Goal: Transaction & Acquisition: Obtain resource

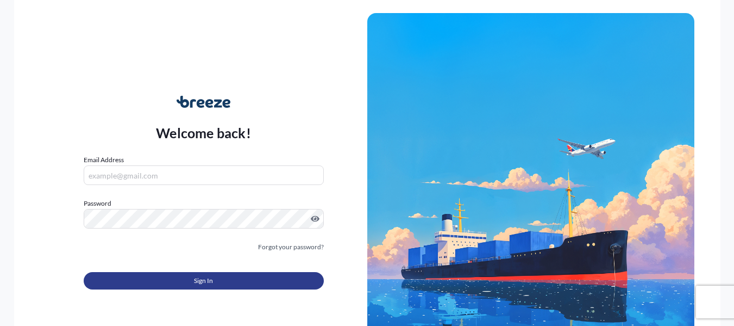
type input "[PERSON_NAME][EMAIL_ADDRESS][PERSON_NAME][DOMAIN_NAME]"
click at [274, 286] on button "Sign In" at bounding box center [204, 280] width 240 height 17
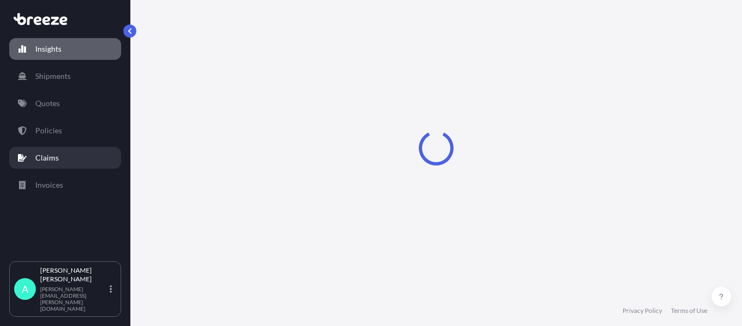
select select "2025"
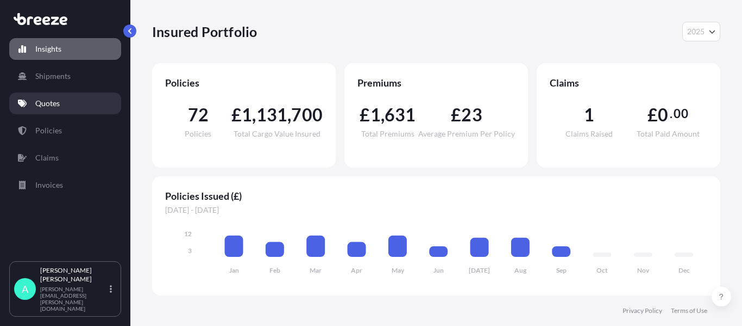
click at [76, 108] on link "Quotes" at bounding box center [65, 103] width 112 height 22
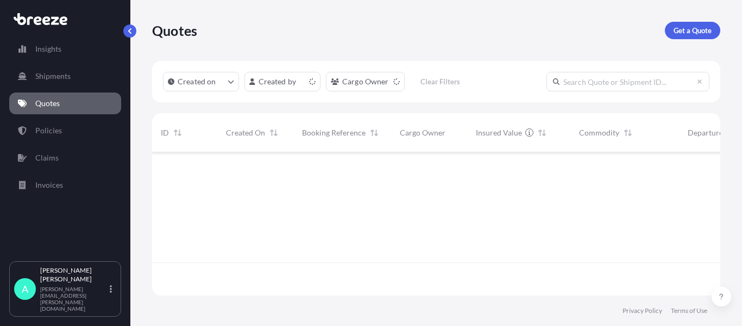
scroll to position [141, 560]
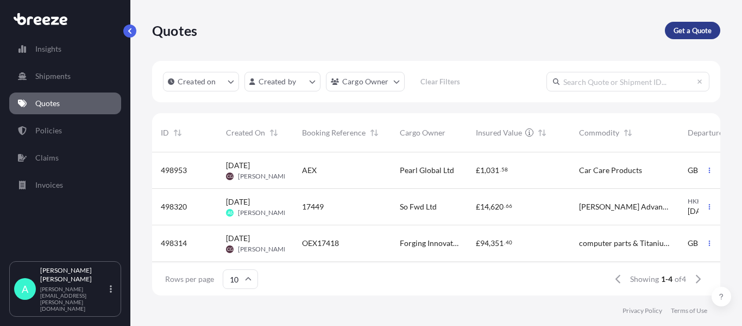
click at [683, 28] on p "Get a Quote" at bounding box center [693, 30] width 38 height 11
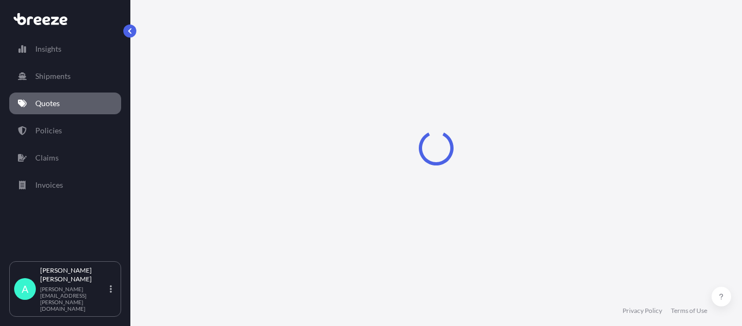
select select "Sea"
select select "1"
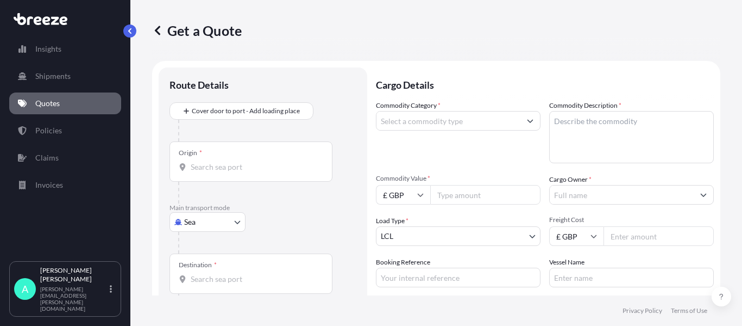
scroll to position [17, 0]
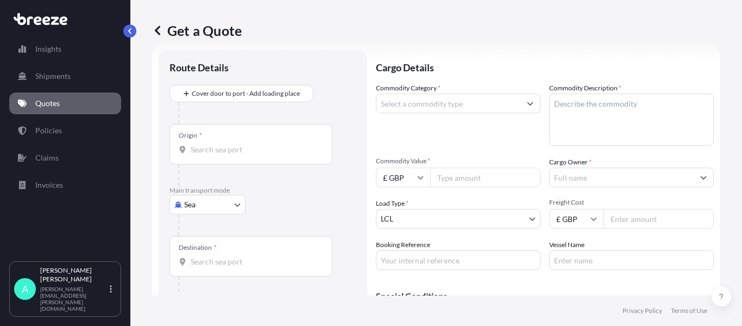
click at [205, 205] on body "Insights Shipments Quotes Policies Claims Invoices A [PERSON_NAME] [PERSON_NAME…" at bounding box center [371, 163] width 742 height 326
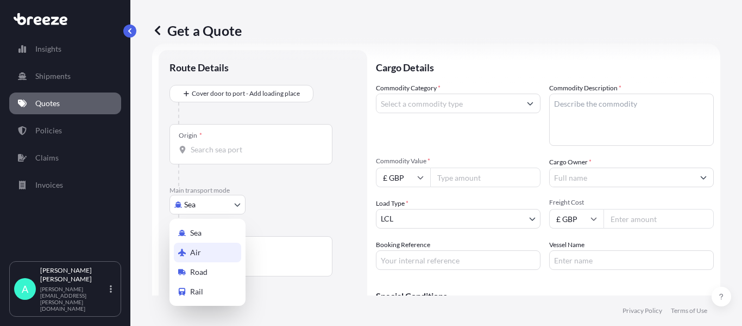
click at [192, 255] on span "Air" at bounding box center [195, 252] width 11 height 11
select select "Air"
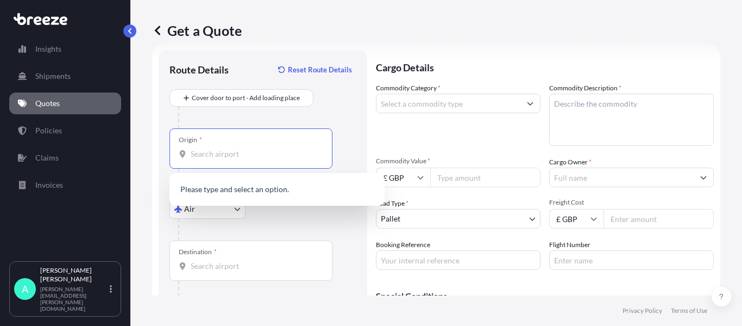
click at [226, 155] on input "Origin *" at bounding box center [255, 153] width 128 height 11
click at [260, 193] on span "USINX / CWA - Mosinee, [GEOGRAPHIC_DATA]" at bounding box center [285, 190] width 159 height 11
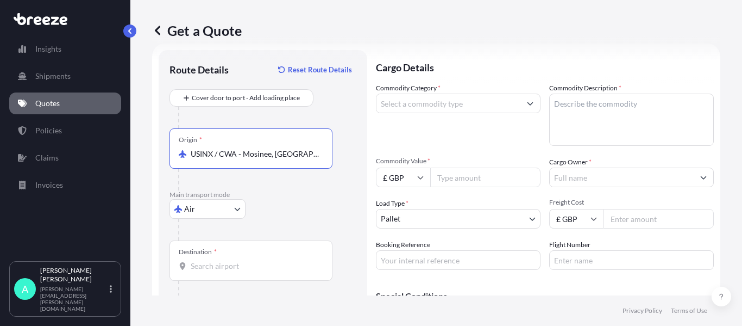
type input "USINX / CWA - Mosinee, [GEOGRAPHIC_DATA]"
click at [223, 270] on input "Destination *" at bounding box center [255, 265] width 128 height 11
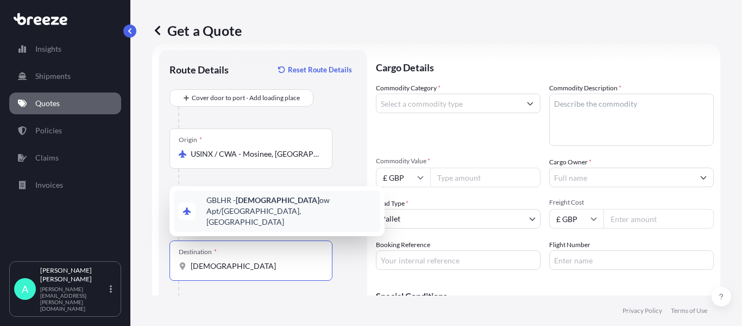
click at [262, 219] on span "GBLHR - Heathr ow Apt/[GEOGRAPHIC_DATA], [GEOGRAPHIC_DATA]" at bounding box center [291, 211] width 170 height 33
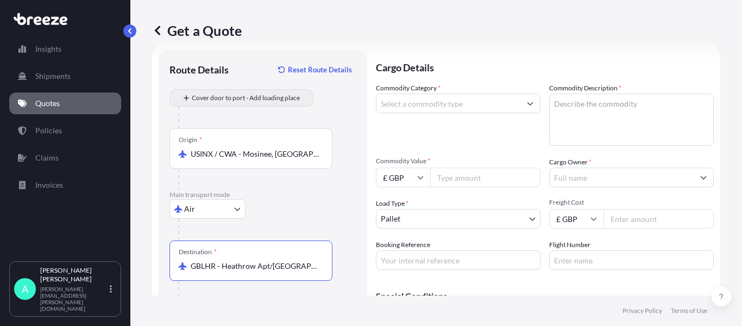
type input "GBLHR - Heathrow Apt/[GEOGRAPHIC_DATA], [GEOGRAPHIC_DATA]"
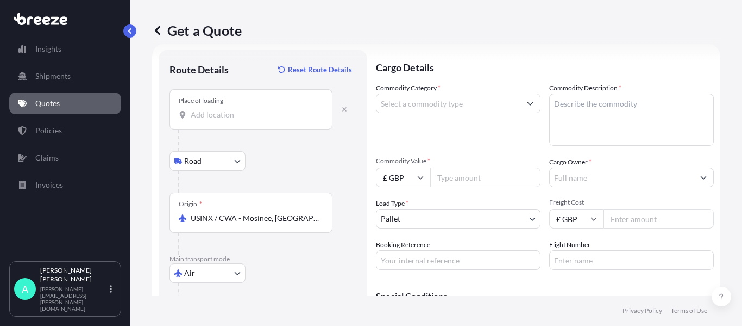
click at [224, 121] on div "Place of loading" at bounding box center [251, 109] width 163 height 40
click at [224, 120] on input "Place of loading" at bounding box center [255, 114] width 128 height 11
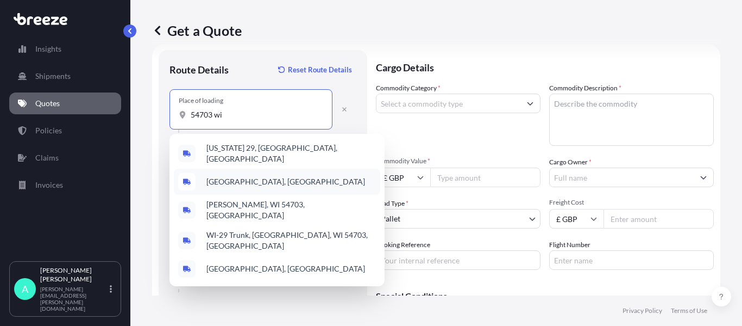
click at [235, 176] on span "[GEOGRAPHIC_DATA], [GEOGRAPHIC_DATA]" at bounding box center [285, 181] width 159 height 11
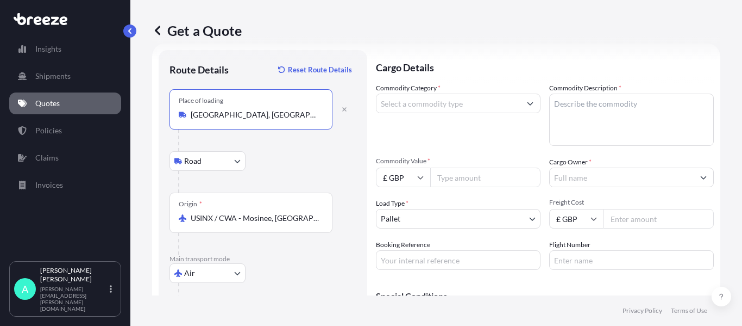
scroll to position [123, 0]
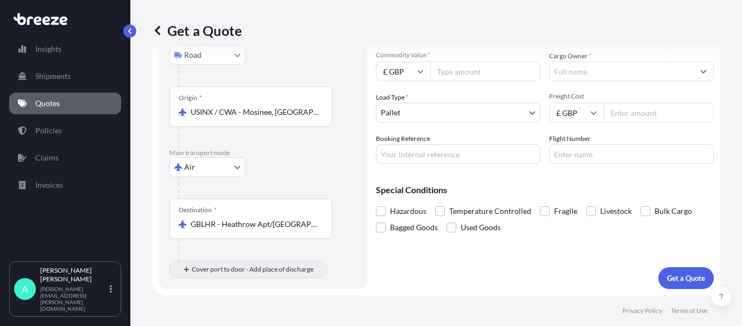
type input "[GEOGRAPHIC_DATA], [GEOGRAPHIC_DATA]"
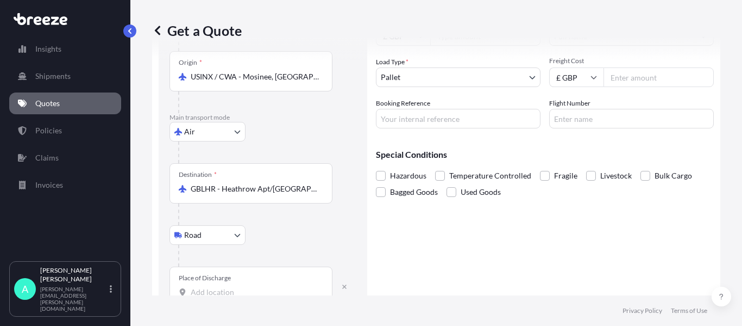
scroll to position [178, 0]
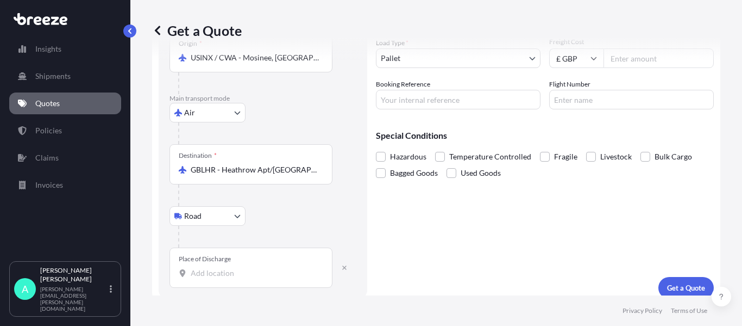
click at [218, 276] on input "Place of Discharge" at bounding box center [255, 272] width 128 height 11
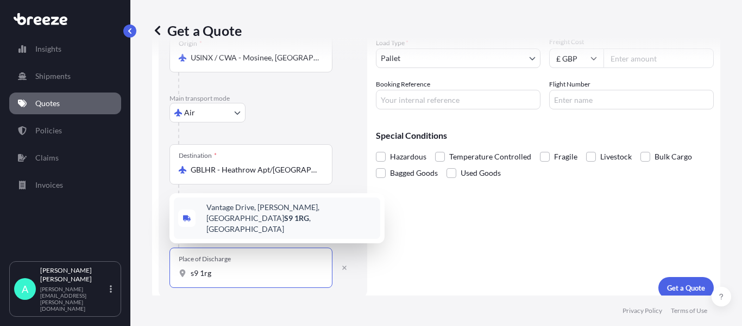
click at [260, 226] on span "[STREET_ADDRESS][PERSON_NAME]" at bounding box center [291, 218] width 170 height 33
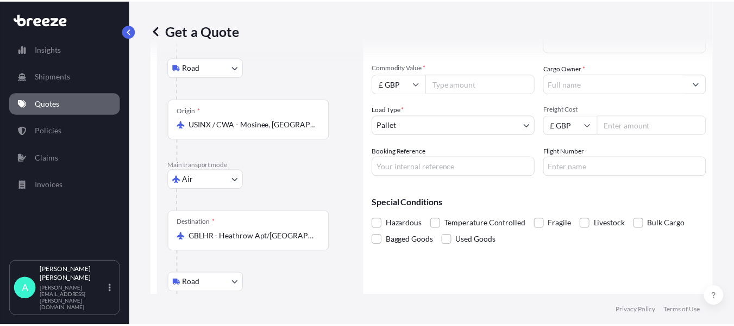
scroll to position [0, 0]
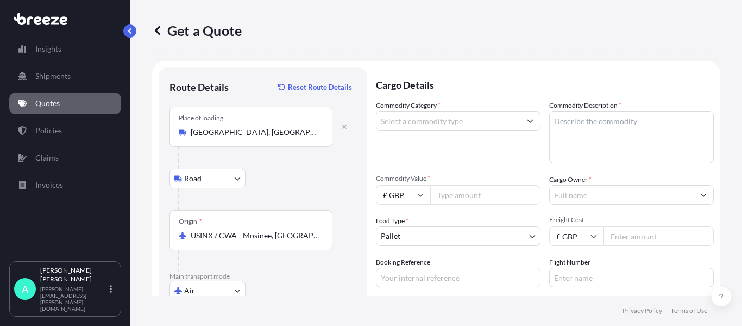
type input "[STREET_ADDRESS][PERSON_NAME]"
click at [449, 121] on input "Commodity Category *" at bounding box center [449, 121] width 144 height 20
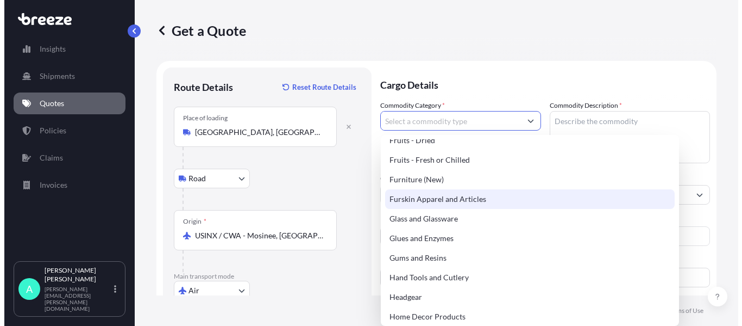
scroll to position [598, 0]
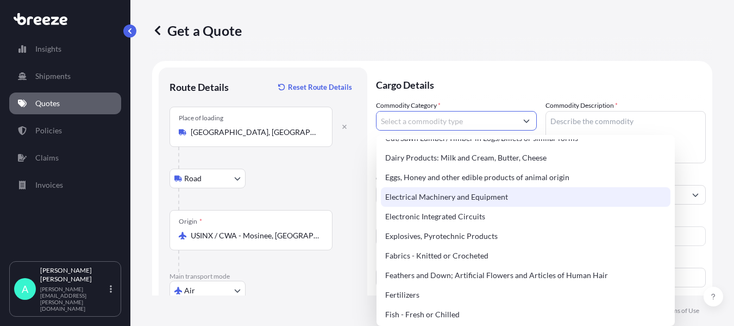
click at [443, 202] on div "Electrical Machinery and Equipment" at bounding box center [526, 197] width 290 height 20
type input "Electrical Machinery and Equipment"
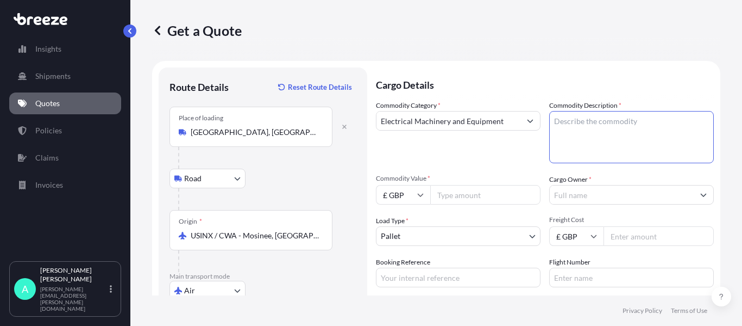
drag, startPoint x: 593, startPoint y: 143, endPoint x: 606, endPoint y: 123, distance: 24.7
click at [594, 139] on textarea "Commodity Description *" at bounding box center [631, 137] width 165 height 52
type textarea "Antenna Stabilisers"
click at [463, 197] on input "Commodity Value *" at bounding box center [485, 195] width 110 height 20
type input "49220.38"
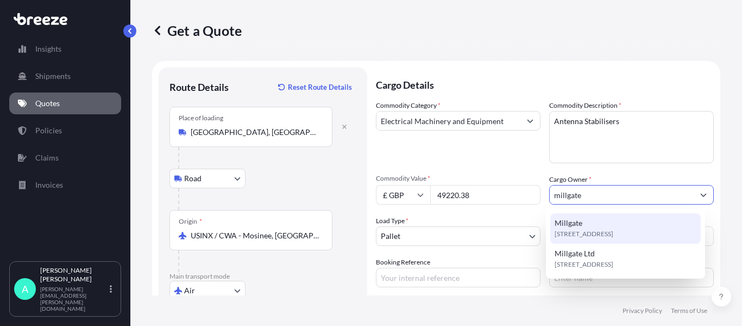
click at [590, 226] on div "Millgate [STREET_ADDRESS]" at bounding box center [625, 228] width 151 height 30
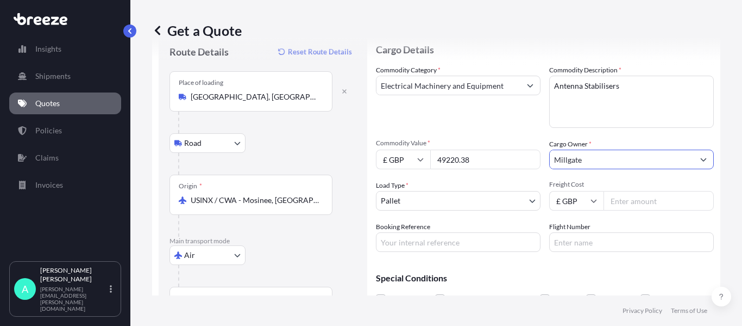
scroll to position [54, 0]
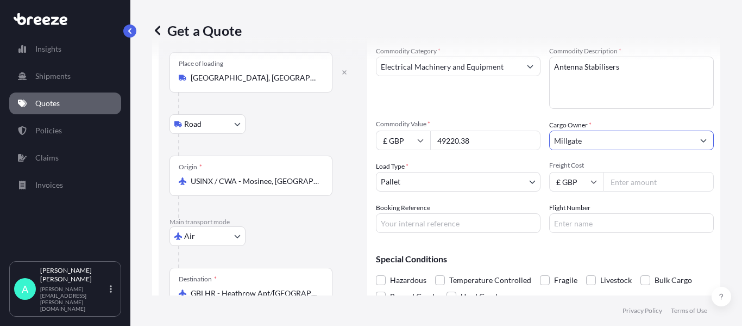
type input "Millgate"
click at [453, 179] on body "6 options available. 2 options available. 0 options available. 1 option availab…" at bounding box center [371, 163] width 742 height 326
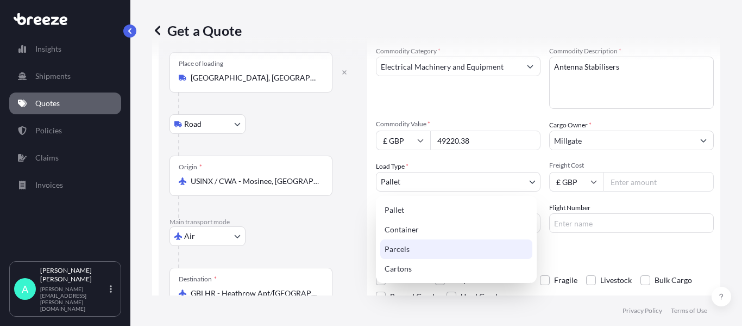
click at [417, 248] on div "Parcels" at bounding box center [456, 249] width 152 height 20
select select "3"
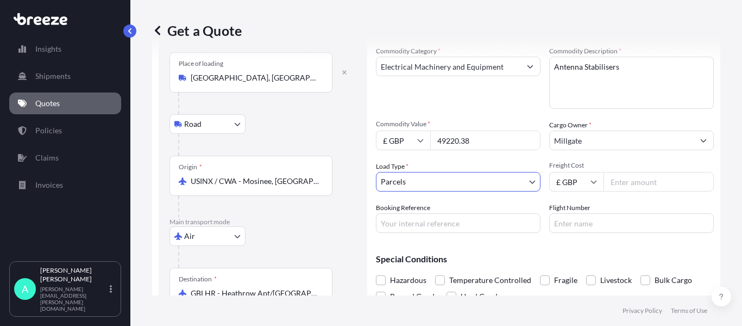
click at [619, 184] on input "Freight Cost" at bounding box center [659, 182] width 110 height 20
type input "405.84"
click at [422, 221] on input "Booking Reference" at bounding box center [458, 223] width 165 height 20
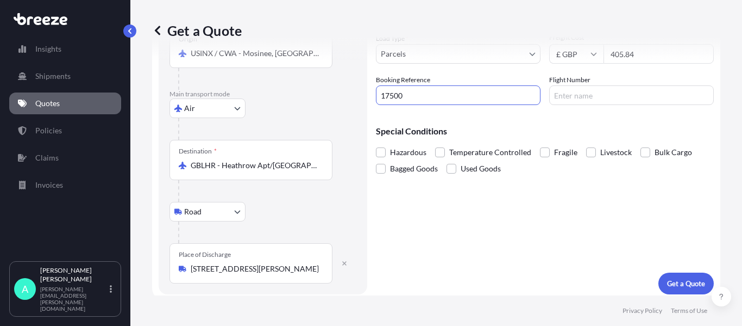
scroll to position [187, 0]
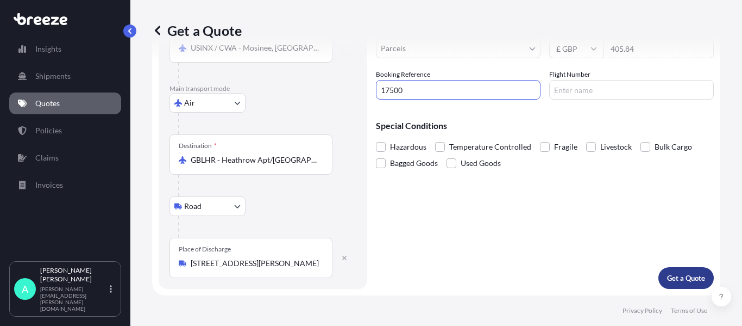
type input "17500"
click at [687, 280] on p "Get a Quote" at bounding box center [686, 277] width 38 height 11
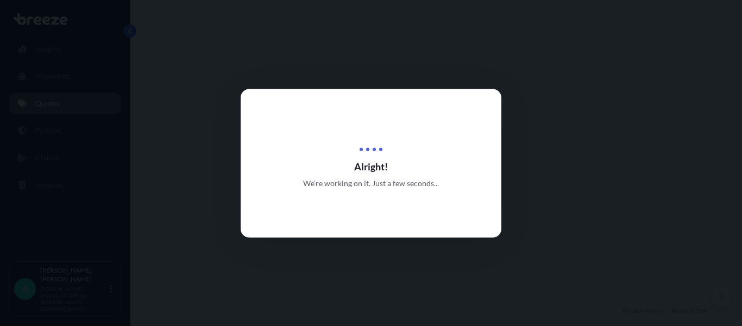
select select "Road"
select select "Air"
select select "Road"
select select "3"
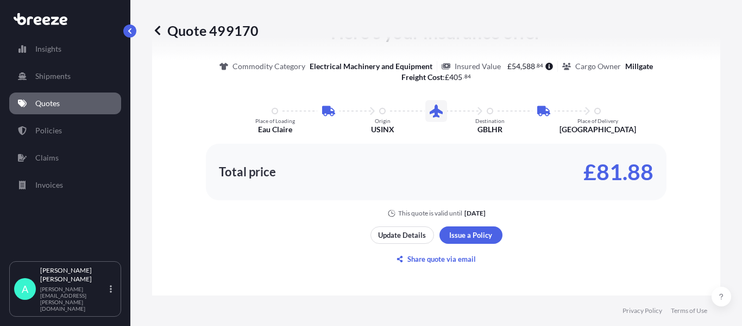
scroll to position [869, 0]
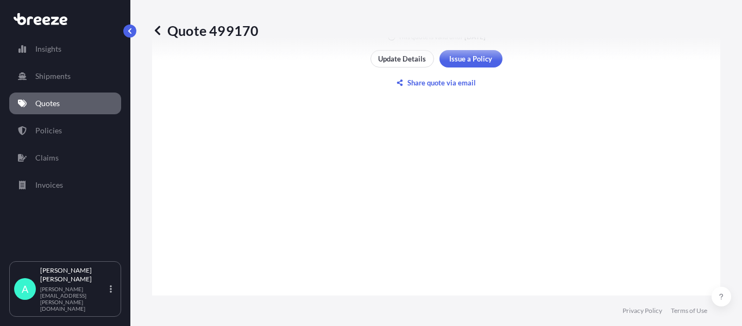
click at [470, 58] on div "Quote 499170" at bounding box center [436, 30] width 568 height 61
click at [460, 60] on div "Quote 499170" at bounding box center [436, 30] width 568 height 61
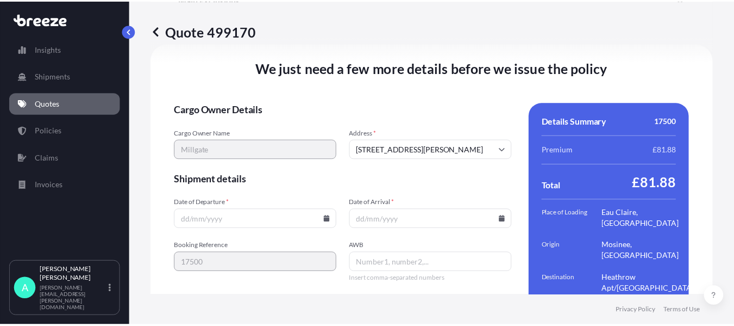
scroll to position [1619, 0]
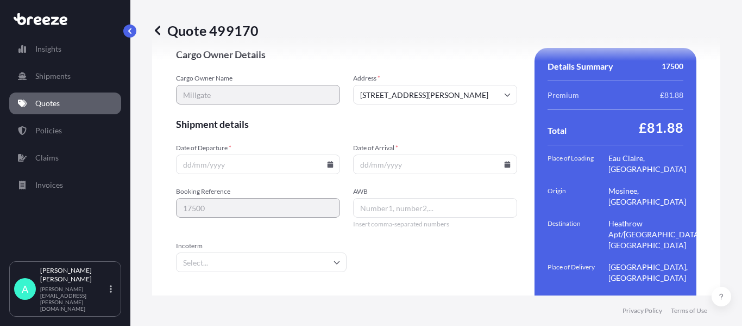
click at [330, 164] on icon at bounding box center [331, 164] width 6 height 7
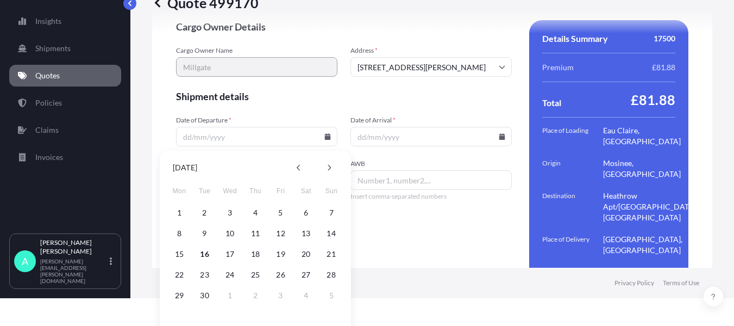
scroll to position [43, 0]
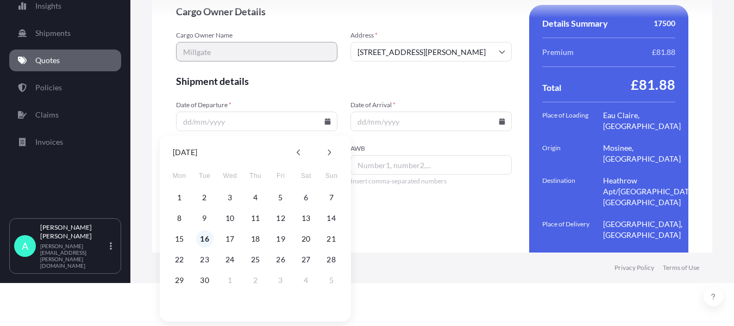
click at [206, 239] on button "16" at bounding box center [204, 238] width 17 height 17
type input "[DATE]"
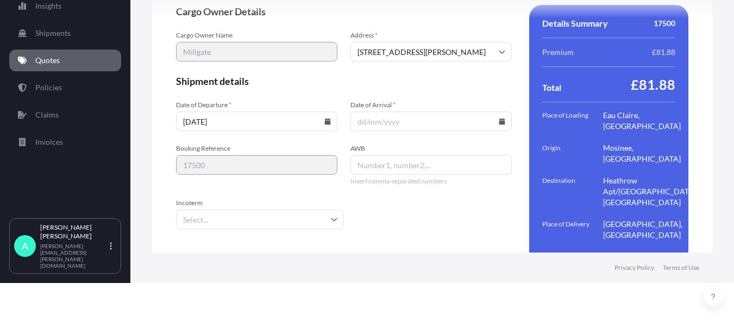
scroll to position [0, 0]
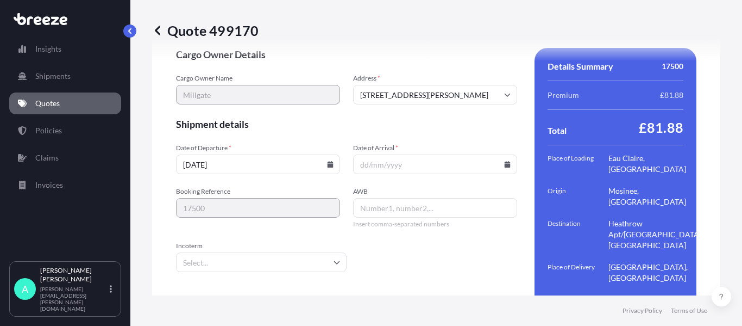
click at [505, 166] on icon at bounding box center [508, 164] width 6 height 7
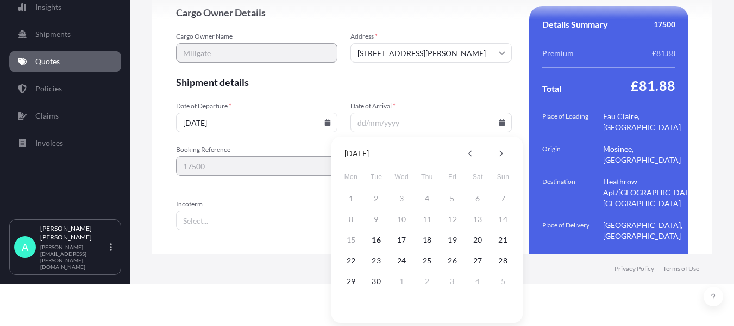
scroll to position [43, 0]
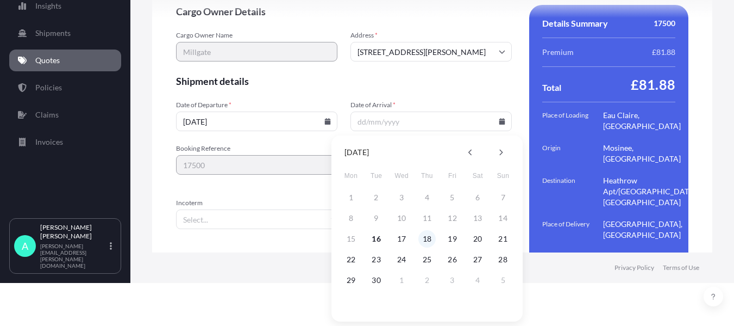
click at [431, 233] on button "18" at bounding box center [426, 238] width 17 height 17
type input "[DATE]"
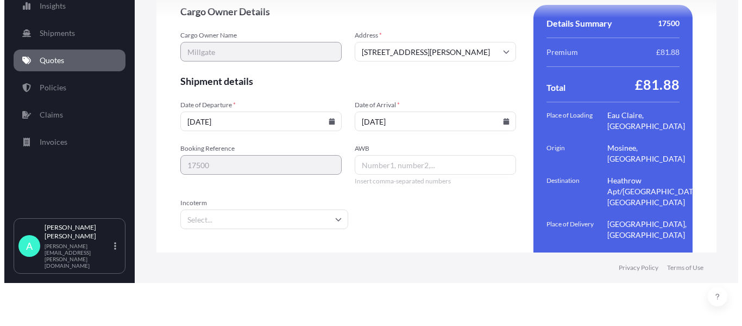
scroll to position [0, 0]
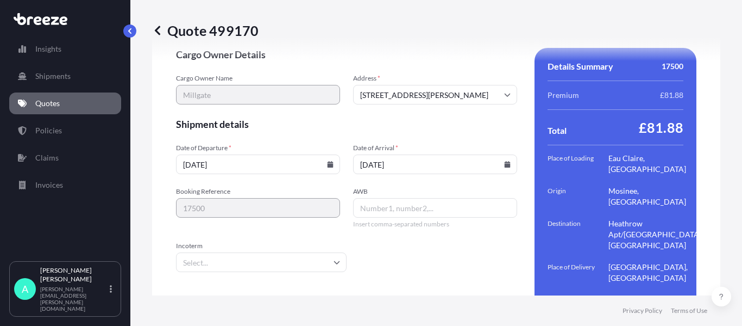
click at [229, 264] on input "Incoterm" at bounding box center [261, 262] width 171 height 20
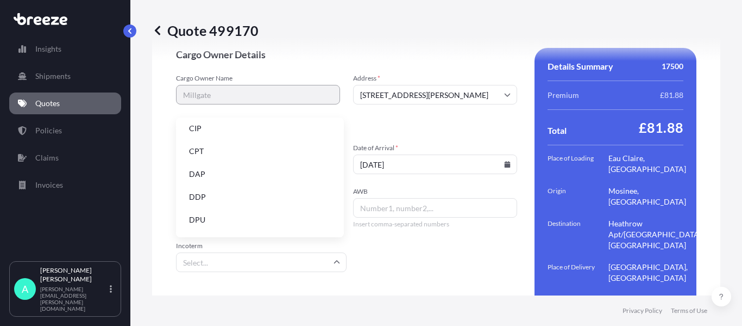
scroll to position [109, 0]
click at [203, 184] on li "EXW" at bounding box center [259, 183] width 159 height 21
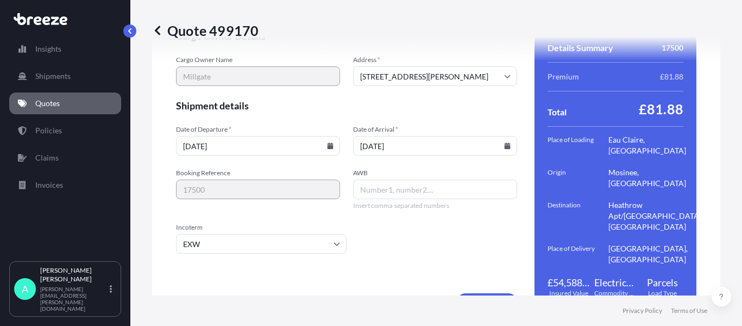
scroll to position [1668, 0]
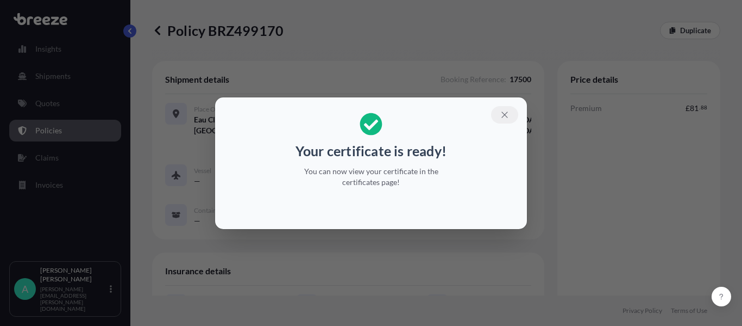
click at [501, 110] on icon "button" at bounding box center [505, 115] width 10 height 10
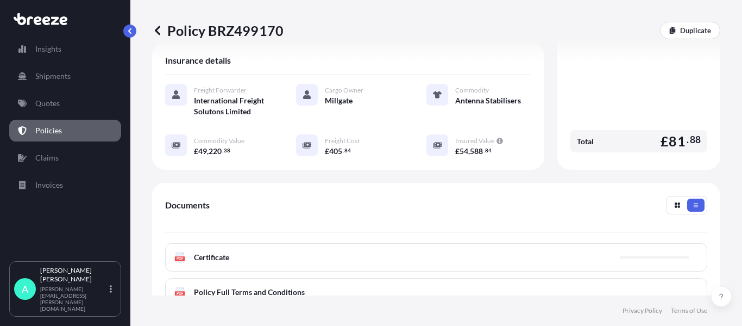
scroll to position [272, 0]
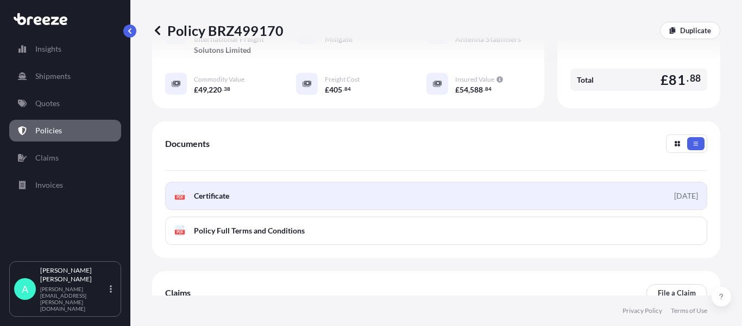
click at [224, 191] on span "Certificate" at bounding box center [211, 195] width 35 height 11
